Goal: Navigation & Orientation: Find specific page/section

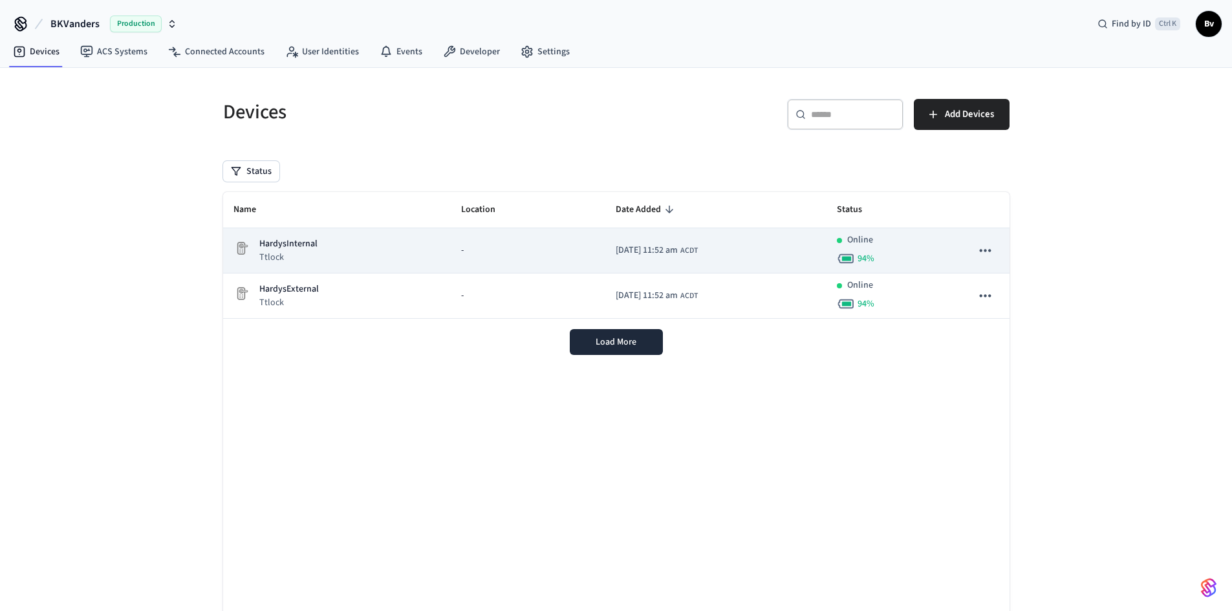
click at [280, 243] on p "HardysInternal" at bounding box center [288, 244] width 58 height 14
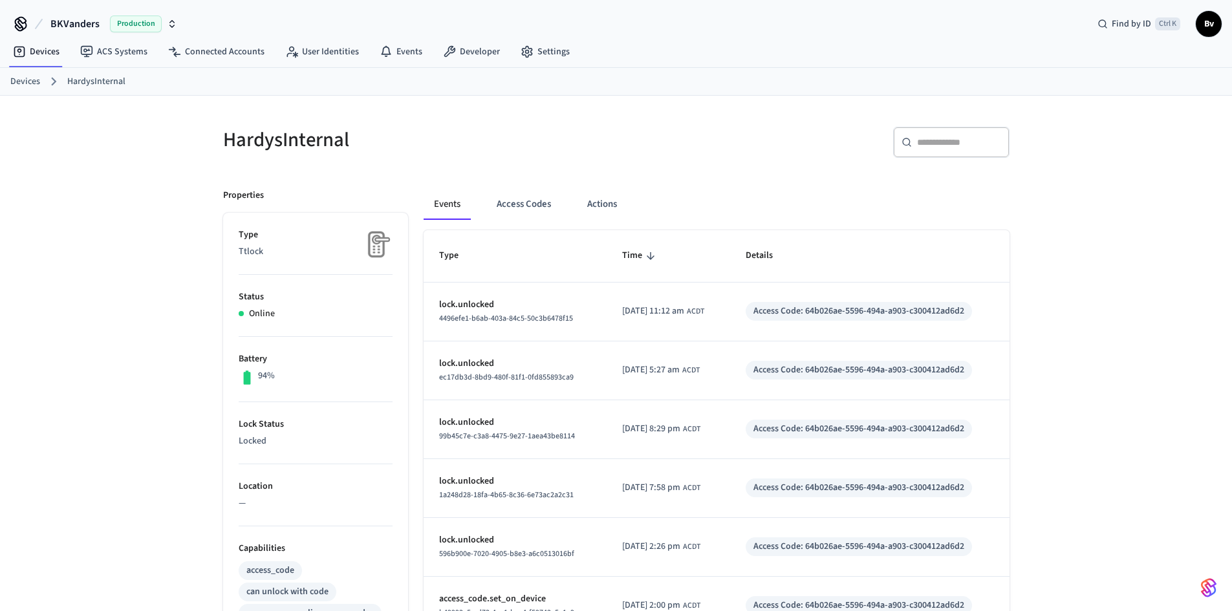
click at [23, 79] on link "Devices" at bounding box center [25, 82] width 30 height 14
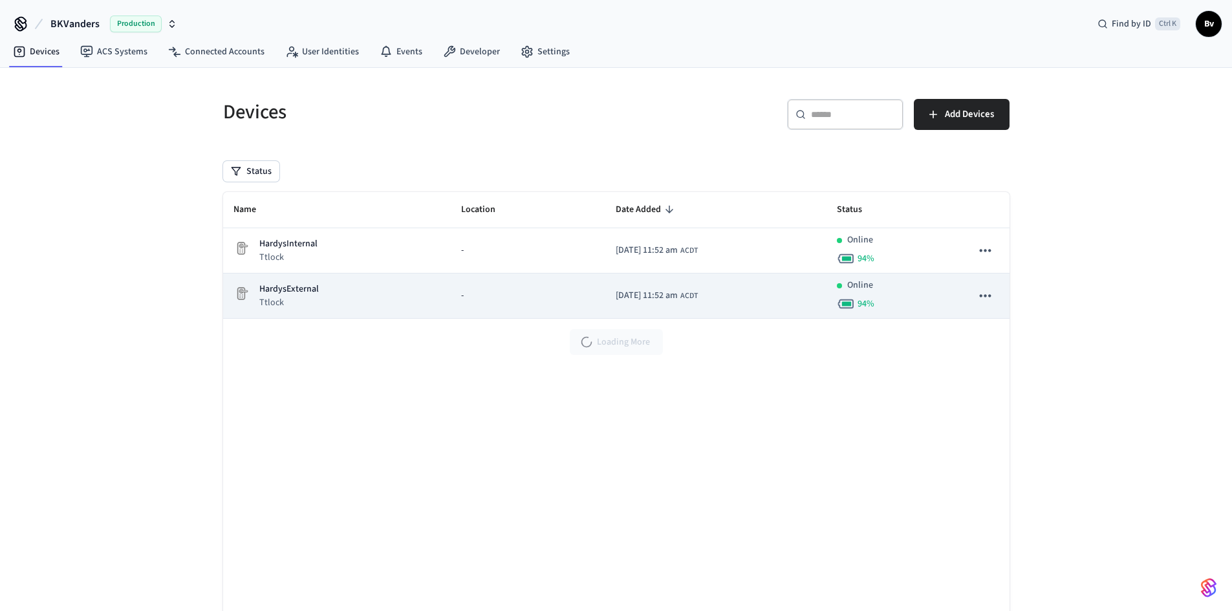
click at [290, 293] on p "HardysExternal" at bounding box center [289, 290] width 60 height 14
click at [281, 290] on p "HardysExternal" at bounding box center [289, 290] width 60 height 14
click at [982, 294] on icon "sticky table" at bounding box center [985, 295] width 17 height 17
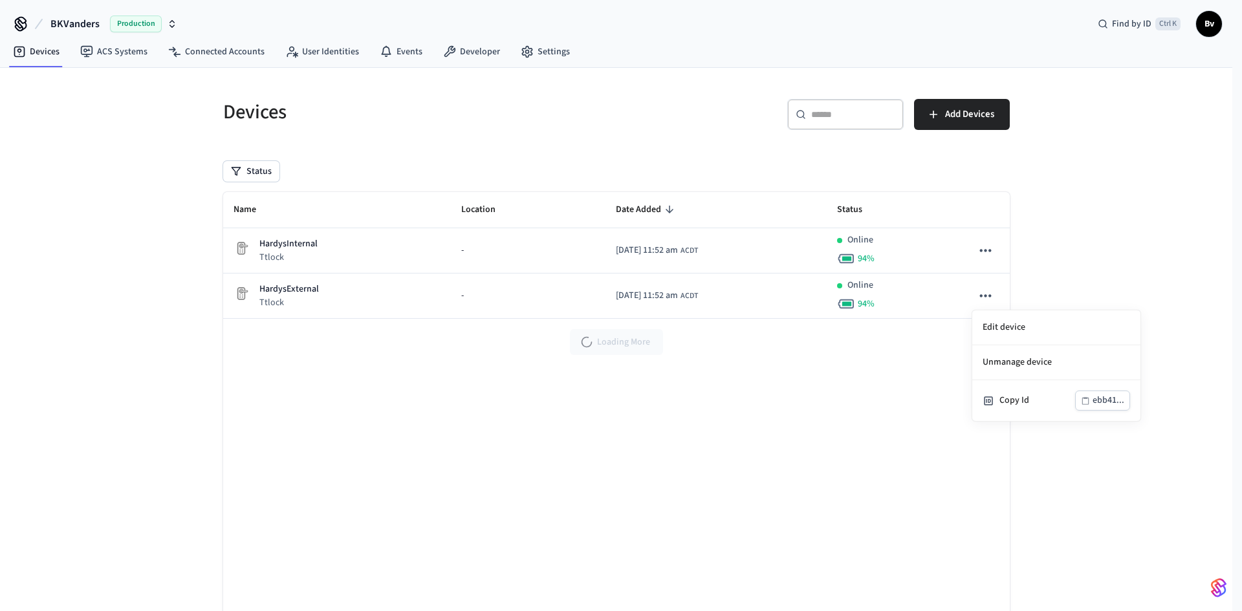
click at [1146, 237] on div at bounding box center [621, 305] width 1242 height 611
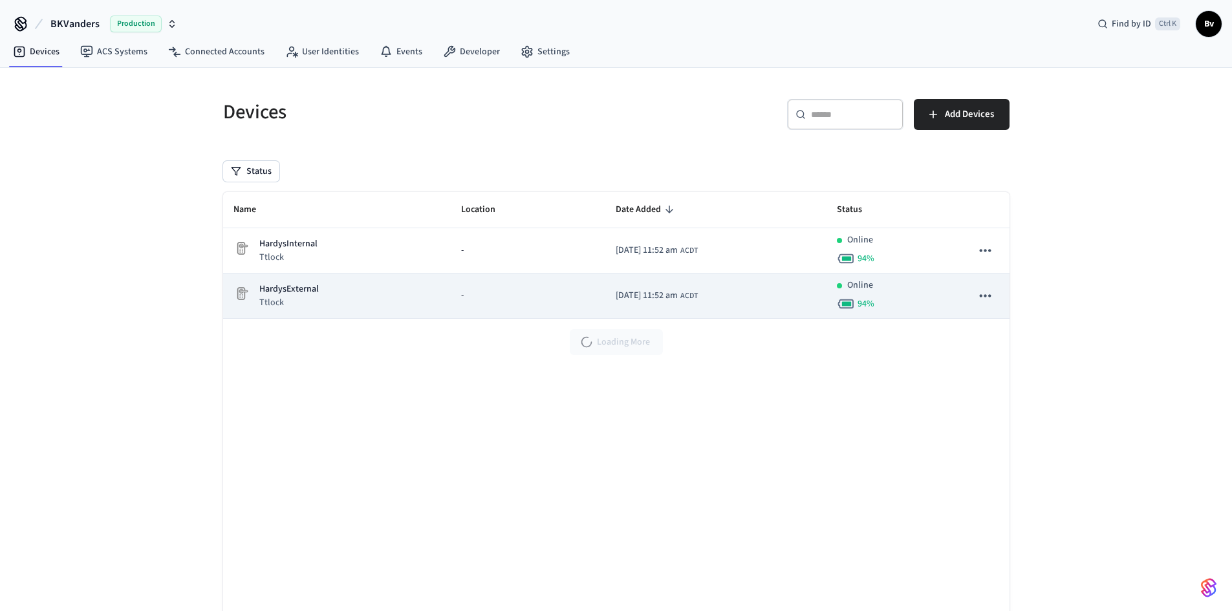
click at [280, 288] on p "HardysExternal" at bounding box center [289, 290] width 60 height 14
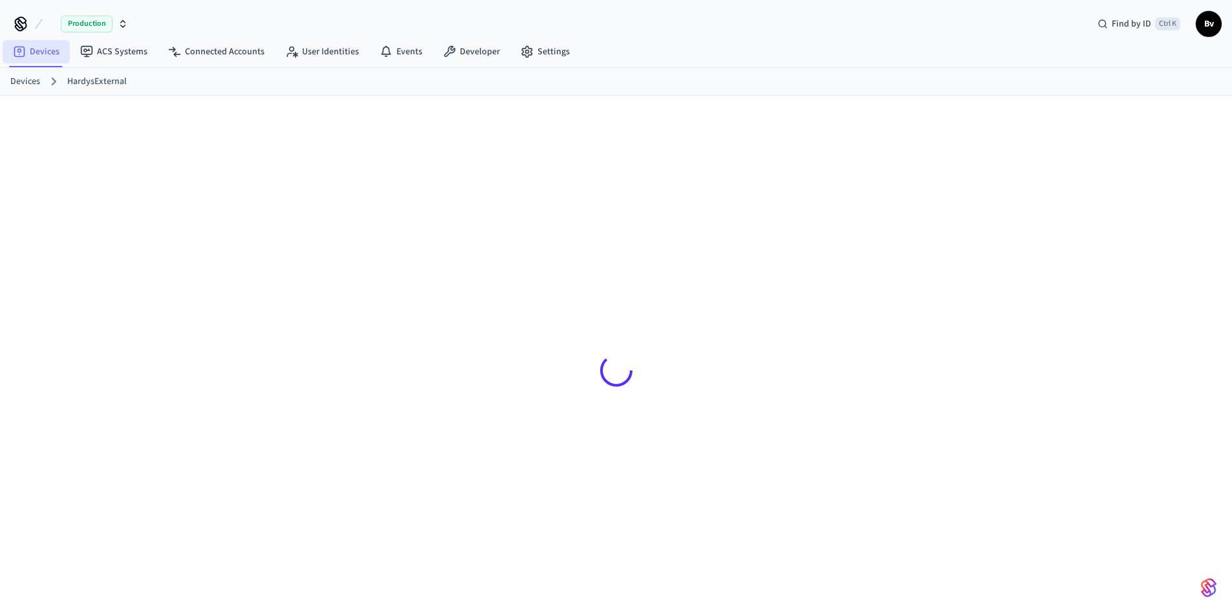
click at [45, 51] on link "Devices" at bounding box center [36, 51] width 67 height 23
